Goal: Task Accomplishment & Management: Use online tool/utility

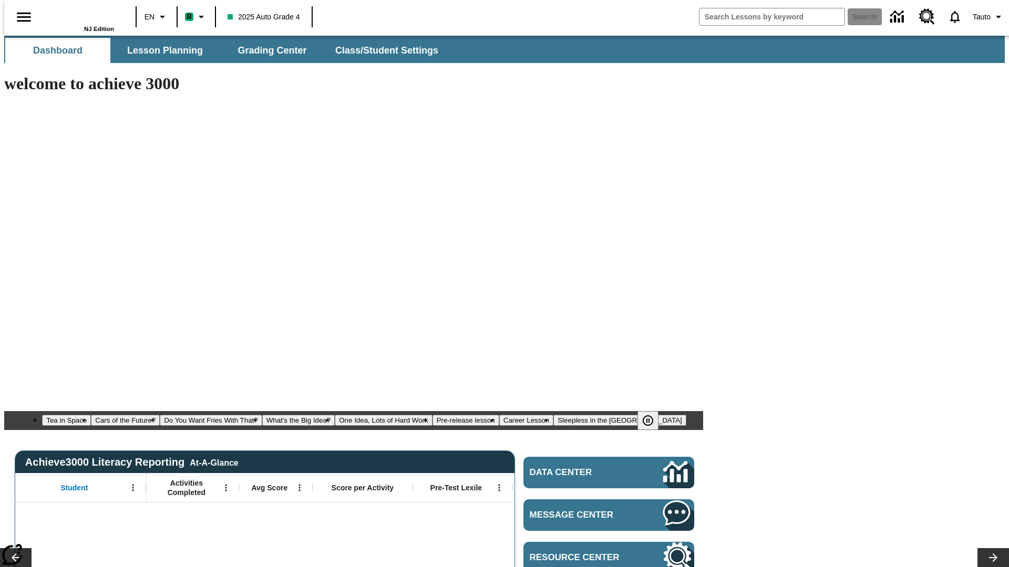
type input "-1"
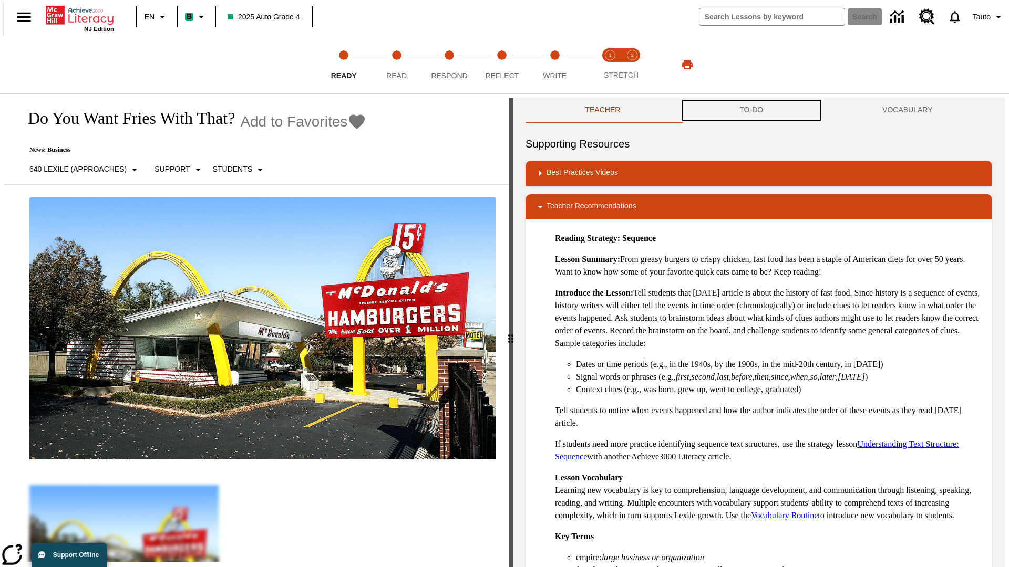
click at [751, 110] on button "TO-DO" at bounding box center [751, 110] width 143 height 25
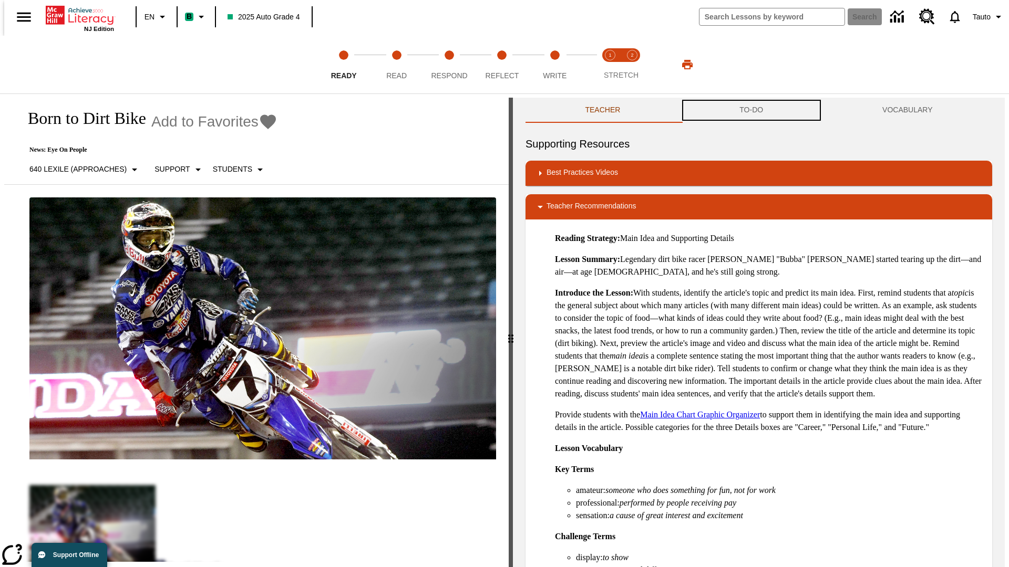
click at [751, 110] on button "TO-DO" at bounding box center [751, 110] width 143 height 25
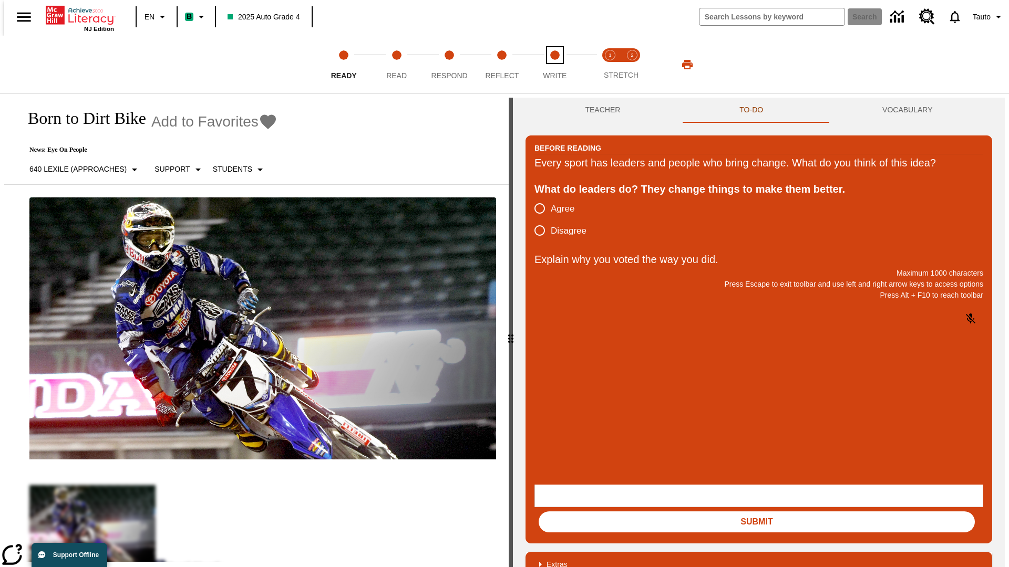
click at [554, 65] on span "Write" at bounding box center [555, 71] width 24 height 19
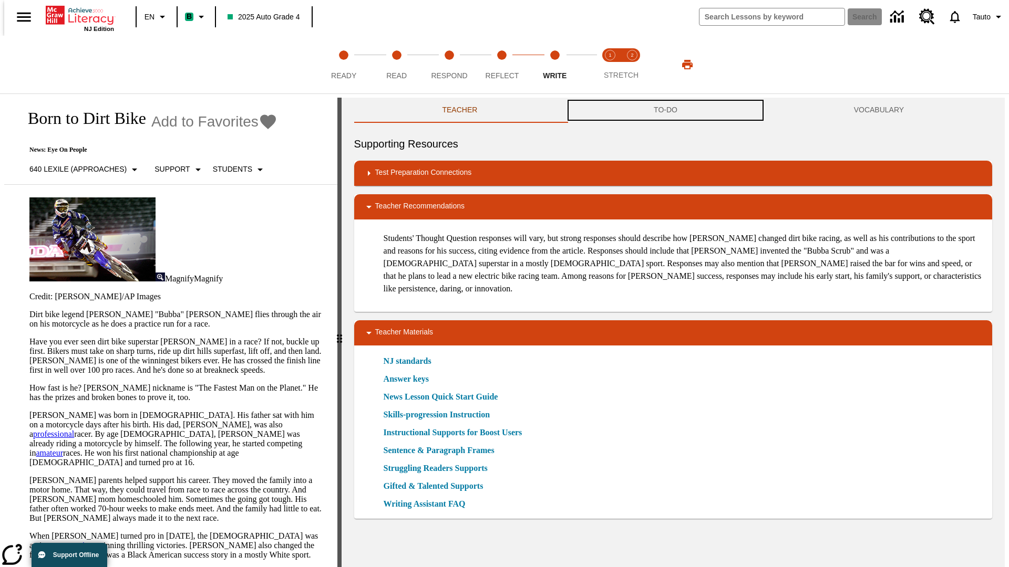
scroll to position [1, 0]
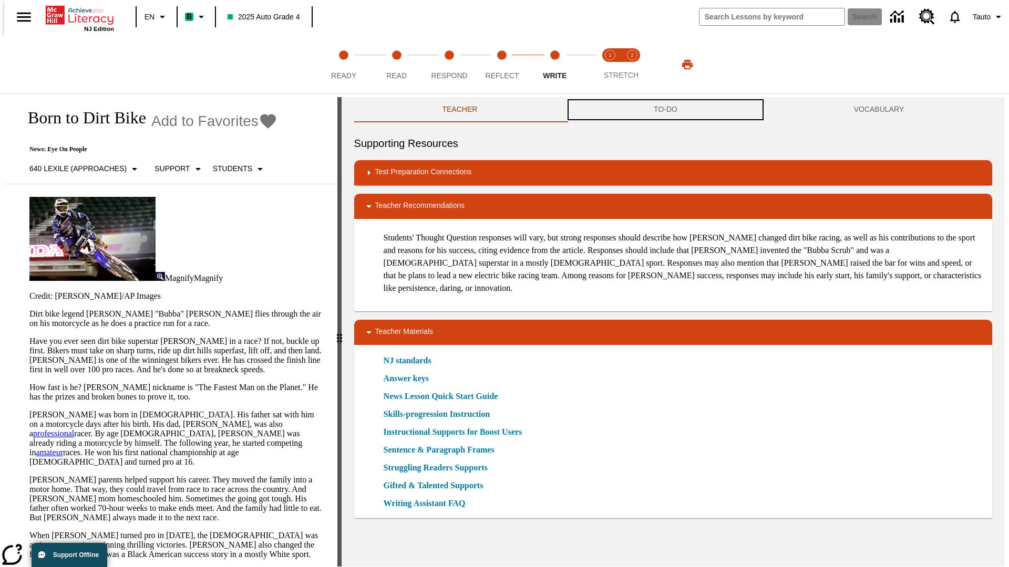
click at [666, 110] on button "TO-DO" at bounding box center [665, 109] width 200 height 25
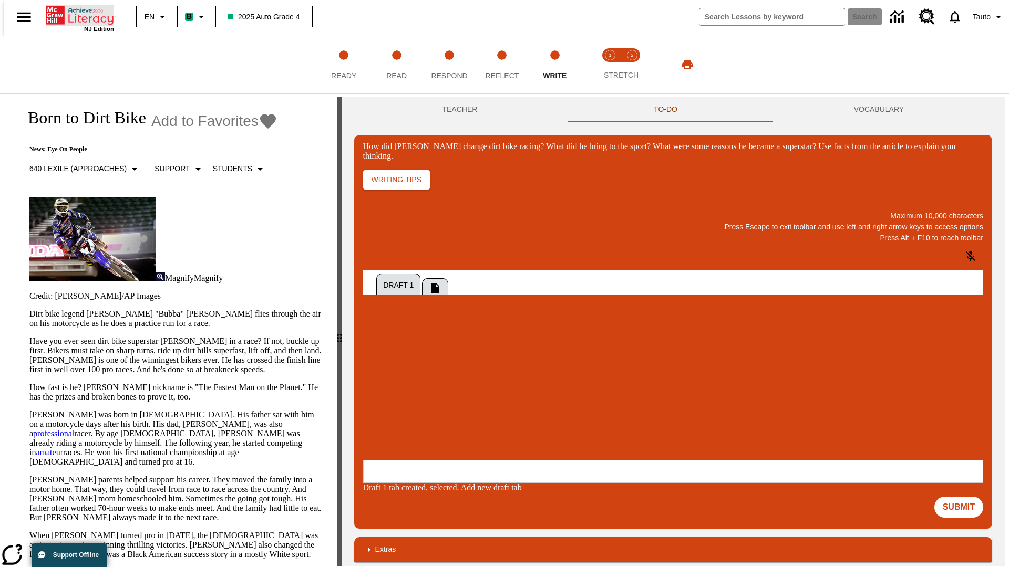
scroll to position [0, 0]
click at [385, 350] on span "Copy" at bounding box center [375, 354] width 17 height 8
click at [516, 392] on p "How did Stewart change dirt bike racing? What did he bring to the sport? What w…" at bounding box center [441, 391] width 149 height 9
click at [385, 350] on span "Copy" at bounding box center [375, 354] width 17 height 8
click at [516, 392] on p "How did Stewart change dirt bike racing? What did he bring to the sport? What w…" at bounding box center [441, 391] width 149 height 9
